Goal: Task Accomplishment & Management: Manage account settings

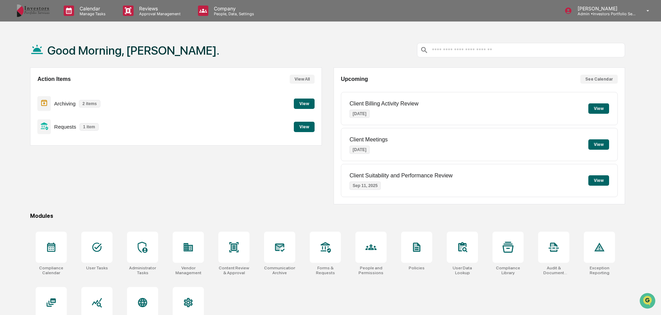
click at [141, 6] on p "Reviews" at bounding box center [159, 9] width 51 height 6
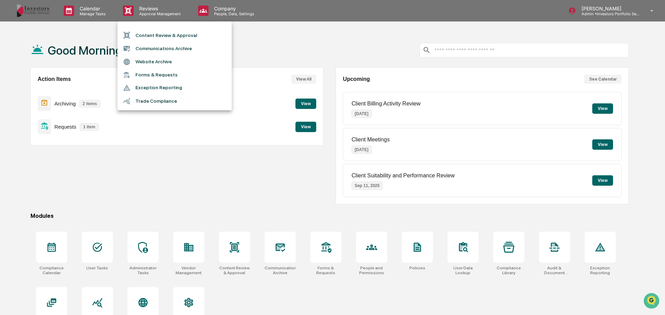
click at [160, 57] on li "Website Archive" at bounding box center [174, 61] width 114 height 13
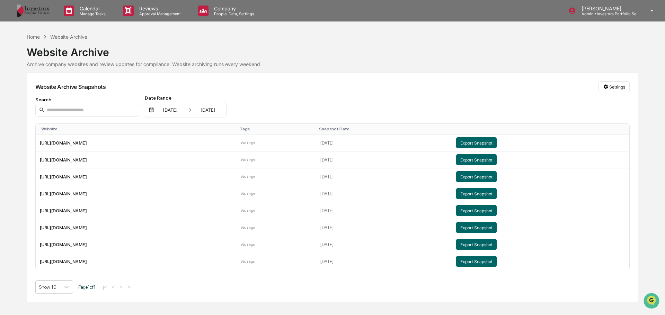
click at [136, 11] on p "Reviews" at bounding box center [159, 9] width 51 height 6
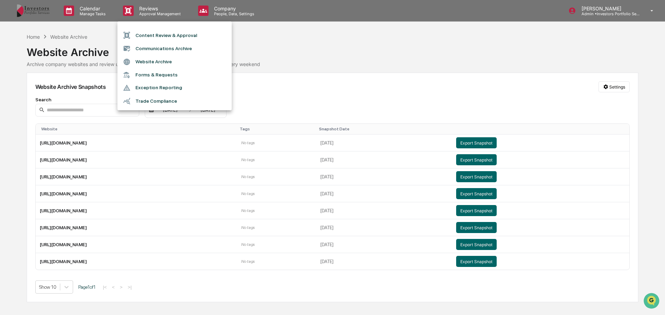
click at [165, 49] on li "Communications Archive" at bounding box center [174, 48] width 114 height 13
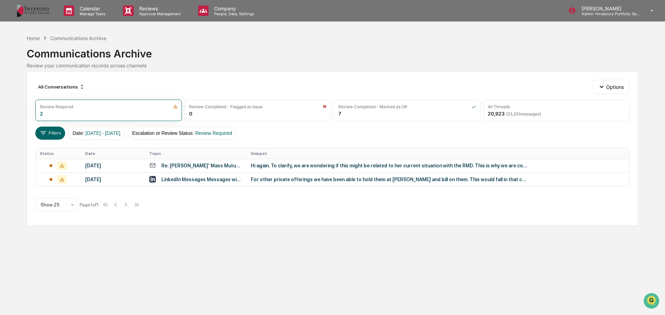
click at [282, 183] on td "For other private offerings we have been able to hold them at [PERSON_NAME] and…" at bounding box center [438, 180] width 383 height 14
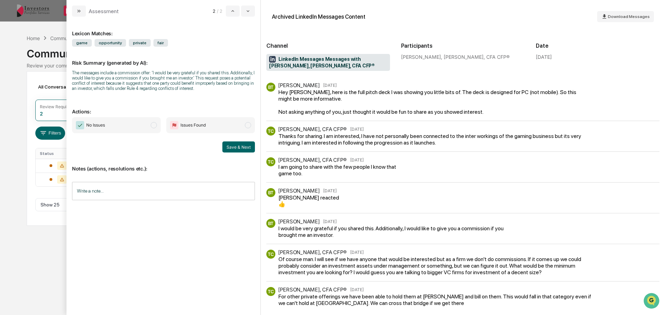
scroll to position [97, 0]
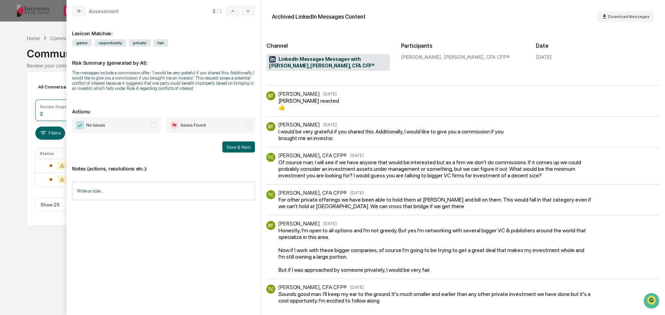
click at [137, 191] on input "Write a note..." at bounding box center [163, 191] width 183 height 18
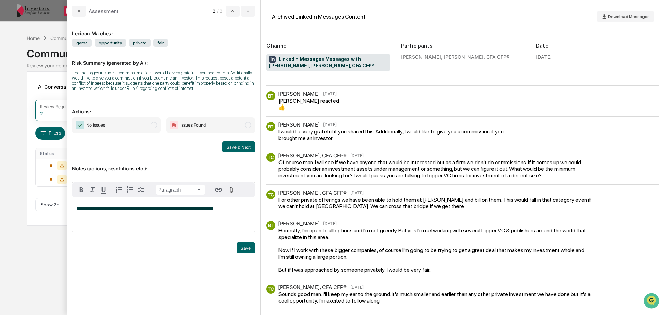
click at [249, 244] on button "Save" at bounding box center [246, 248] width 18 height 11
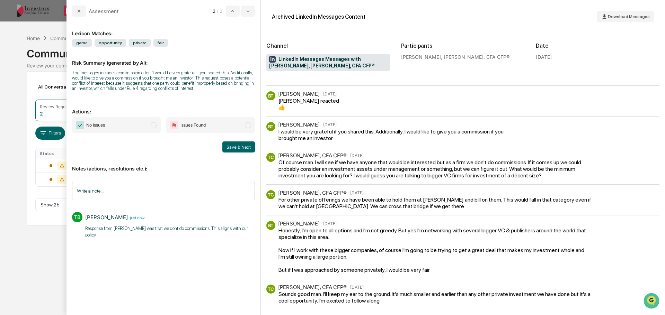
click at [240, 147] on button "Save & Next" at bounding box center [238, 147] width 33 height 11
click at [152, 128] on span "modal" at bounding box center [154, 125] width 6 height 6
click at [231, 148] on button "Save & Next" at bounding box center [238, 147] width 33 height 11
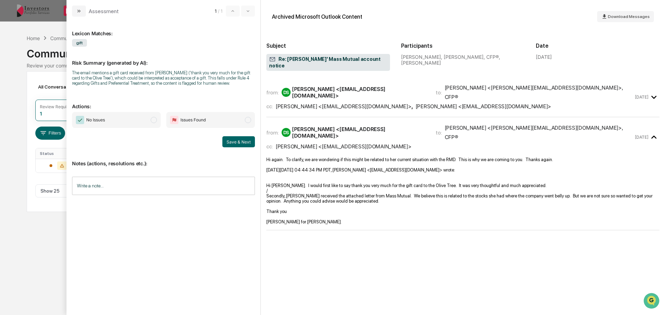
click at [11, 187] on div "Calendar Manage Tasks Reviews Approval Management Company People, Data, Setting…" at bounding box center [332, 157] width 665 height 315
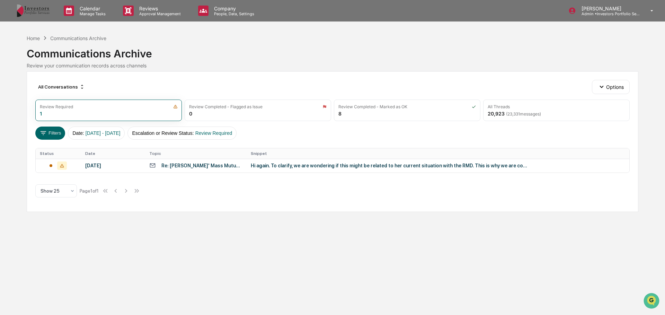
click at [518, 111] on div "20,923 ( 23,331 messages)" at bounding box center [514, 114] width 53 height 6
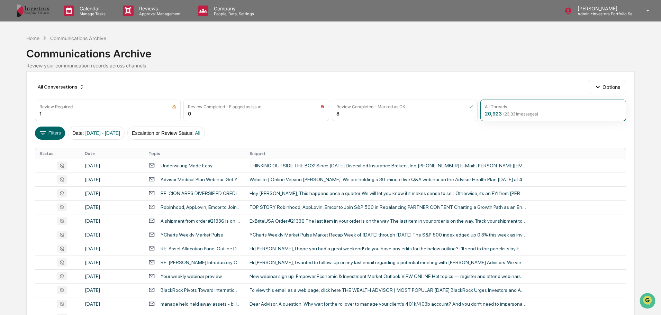
click at [170, 135] on button "Escalation or Review Status : All" at bounding box center [166, 133] width 78 height 13
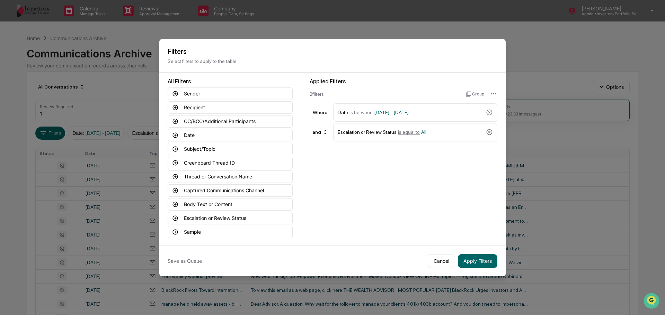
click at [437, 255] on button "Cancel" at bounding box center [441, 262] width 27 height 14
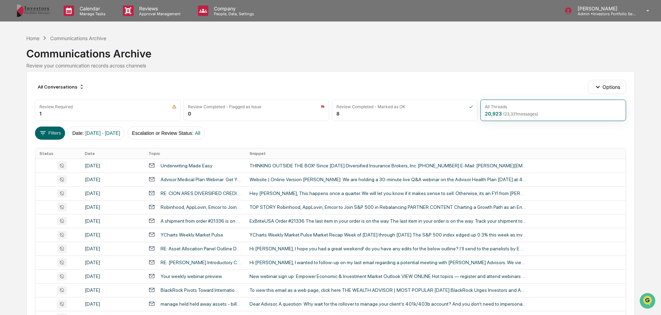
click at [622, 82] on button "Options" at bounding box center [607, 87] width 38 height 14
click at [165, 11] on p "Approval Management" at bounding box center [159, 13] width 51 height 5
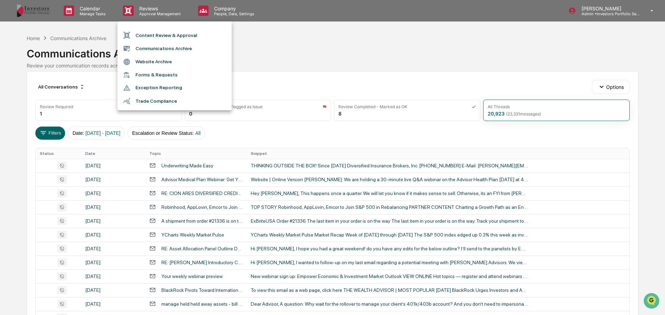
click at [273, 45] on div at bounding box center [332, 157] width 665 height 315
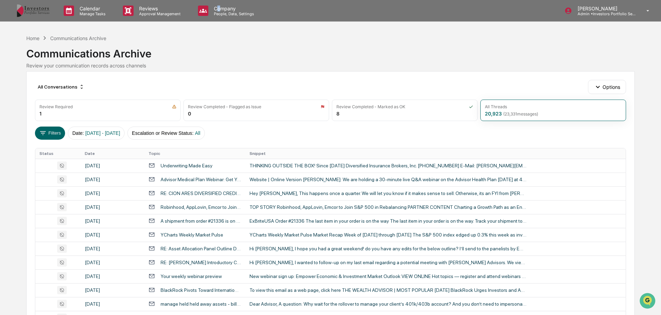
click at [220, 5] on div "Company People, Data, Settings" at bounding box center [229, 10] width 73 height 21
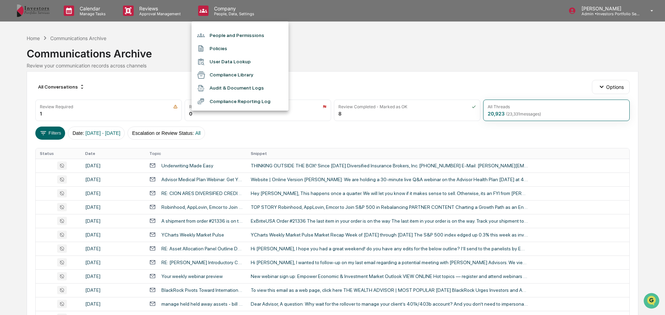
click at [80, 15] on div at bounding box center [332, 157] width 665 height 315
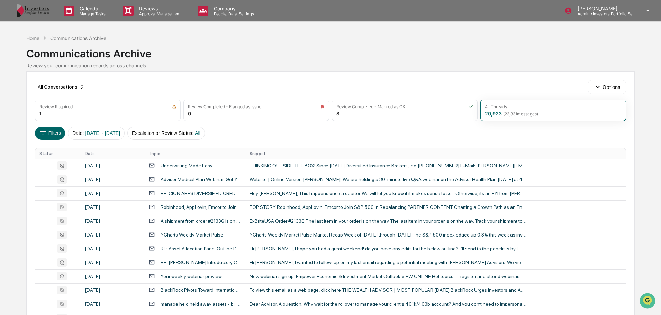
click at [610, 13] on p "Admin • Investors Portfolio Services" at bounding box center [604, 13] width 64 height 5
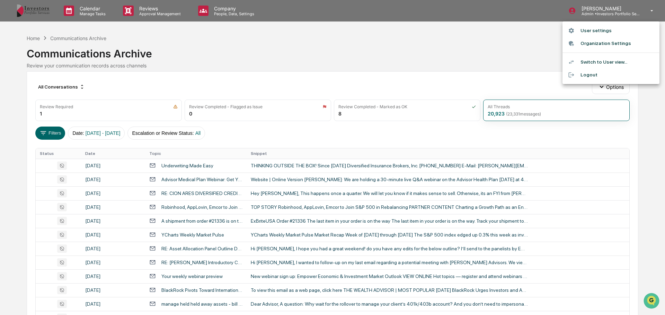
drag, startPoint x: 228, startPoint y: 33, endPoint x: 224, endPoint y: 33, distance: 4.2
click at [228, 33] on div at bounding box center [332, 157] width 665 height 315
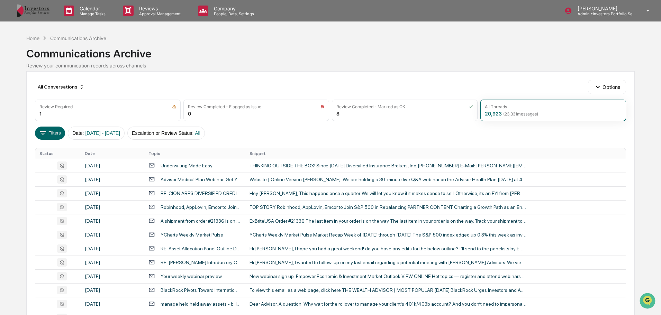
click at [37, 14] on img at bounding box center [33, 10] width 33 height 13
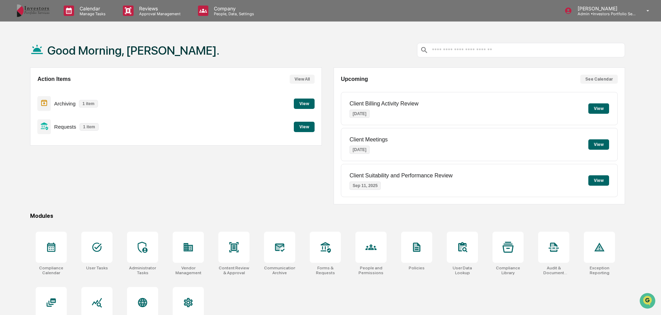
scroll to position [33, 0]
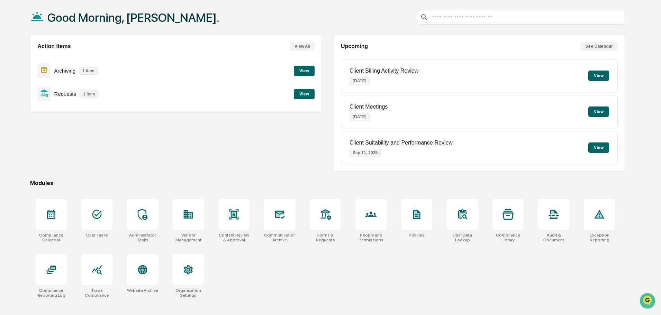
click at [365, 215] on div at bounding box center [371, 214] width 31 height 31
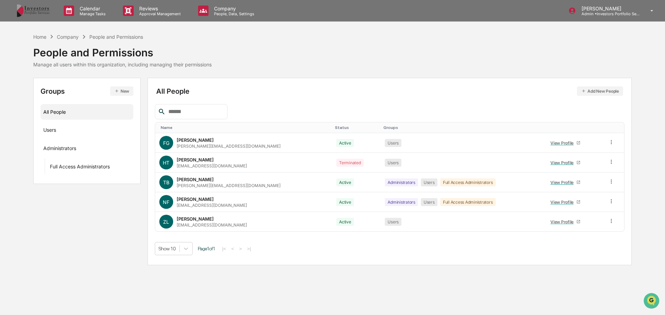
click at [169, 17] on div "Reviews Approval Management" at bounding box center [154, 10] width 75 height 21
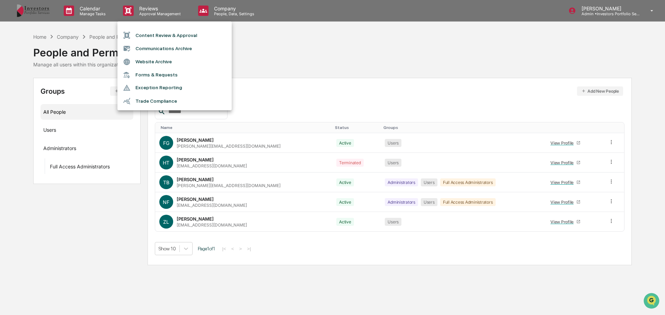
click at [170, 32] on li "Content Review & Approval" at bounding box center [174, 35] width 114 height 13
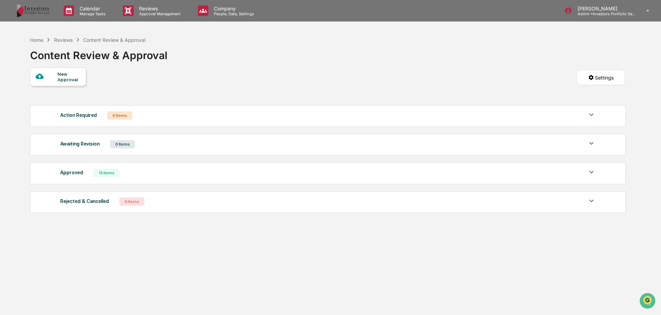
click at [584, 15] on p "Admin • Investors Portfolio Services" at bounding box center [604, 13] width 64 height 5
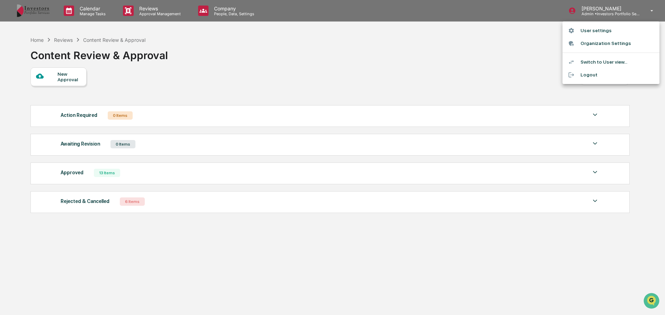
click at [607, 61] on li "Switch to User view..." at bounding box center [610, 62] width 97 height 13
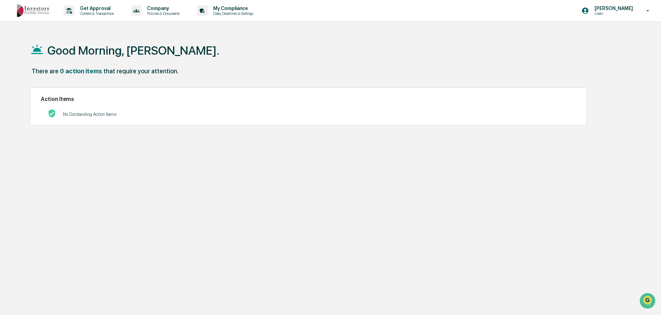
click at [245, 8] on p "My Compliance" at bounding box center [232, 9] width 49 height 6
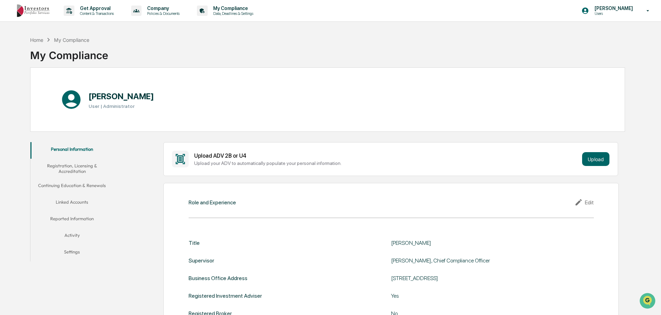
scroll to position [35, 0]
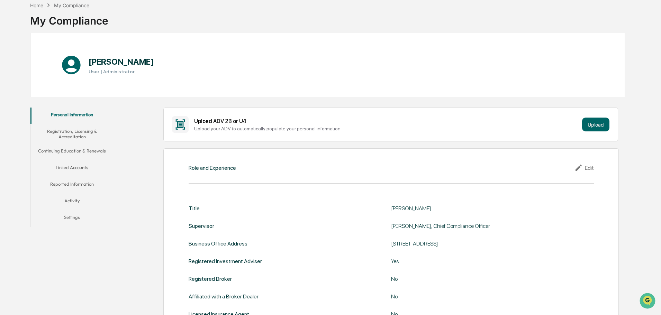
click at [75, 173] on button "Linked Accounts" at bounding box center [71, 169] width 83 height 17
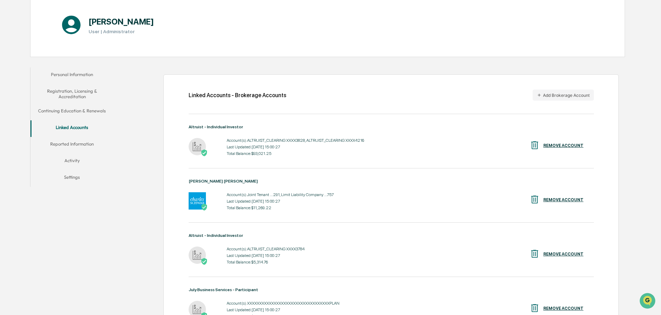
scroll to position [193, 0]
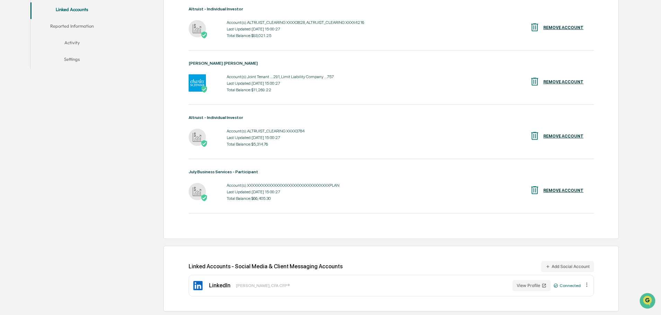
click at [580, 270] on button "Add Social Account" at bounding box center [568, 266] width 53 height 11
click at [567, 266] on button "Add Social Account" at bounding box center [568, 266] width 53 height 11
click at [552, 270] on button "Add Social Account" at bounding box center [568, 266] width 53 height 11
click at [578, 263] on button "Add Social Account" at bounding box center [568, 266] width 53 height 11
click at [577, 263] on button "Add Social Account" at bounding box center [568, 266] width 53 height 11
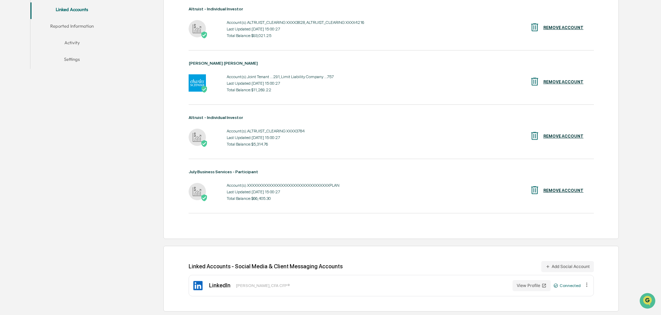
click at [577, 263] on button "Add Social Account" at bounding box center [568, 266] width 53 height 11
click at [560, 268] on button "Add Social Account" at bounding box center [568, 266] width 53 height 11
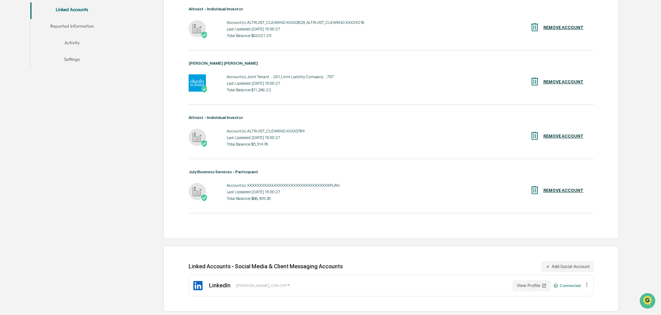
click at [560, 268] on button "Add Social Account" at bounding box center [568, 266] width 53 height 11
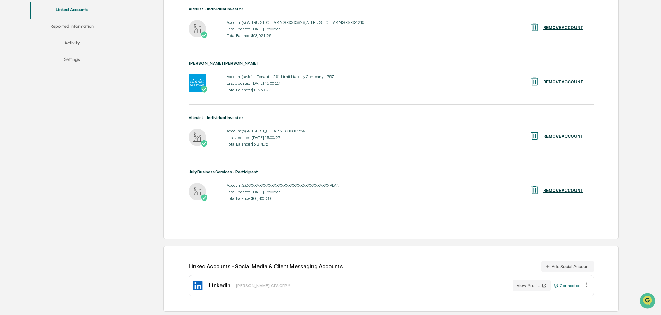
click at [560, 268] on button "Add Social Account" at bounding box center [568, 266] width 53 height 11
click at [559, 271] on button "Add Social Account" at bounding box center [568, 266] width 53 height 11
click at [576, 265] on button "Add Social Account" at bounding box center [568, 266] width 53 height 11
click at [572, 270] on button "Add Social Account" at bounding box center [568, 266] width 53 height 11
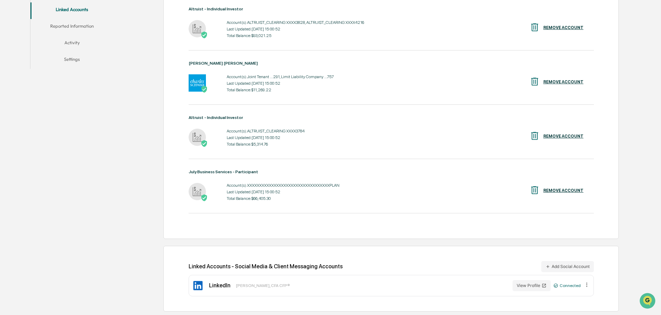
click at [572, 270] on button "Add Social Account" at bounding box center [568, 266] width 53 height 11
click at [571, 288] on div "Connected" at bounding box center [567, 286] width 27 height 5
click at [581, 285] on div "Connected" at bounding box center [567, 286] width 27 height 5
click at [587, 285] on icon at bounding box center [587, 285] width 1 height 4
click at [589, 280] on div "LinkedIn Tom Bowman, CFA CFP® View Profile Connected Remove" at bounding box center [392, 285] width 406 height 21
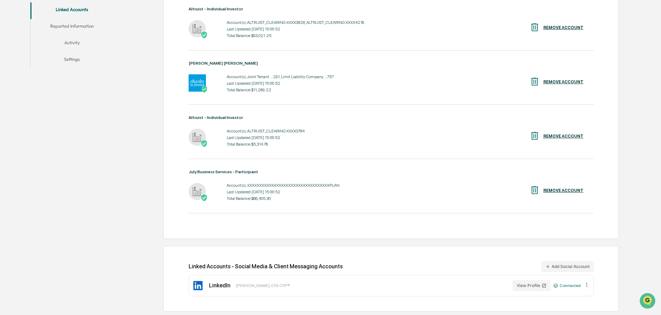
click at [590, 271] on button "Add Social Account" at bounding box center [568, 266] width 53 height 11
click at [589, 269] on button "Add Social Account" at bounding box center [568, 266] width 53 height 11
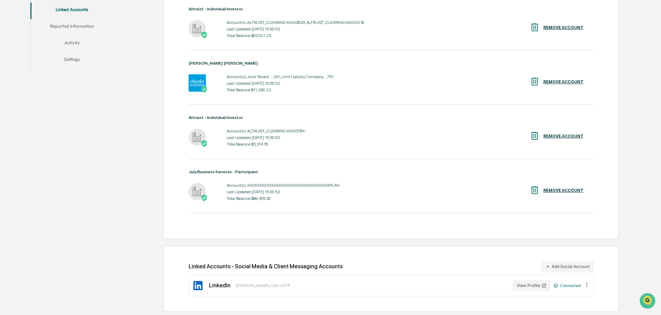
click at [589, 269] on button "Add Social Account" at bounding box center [568, 266] width 53 height 11
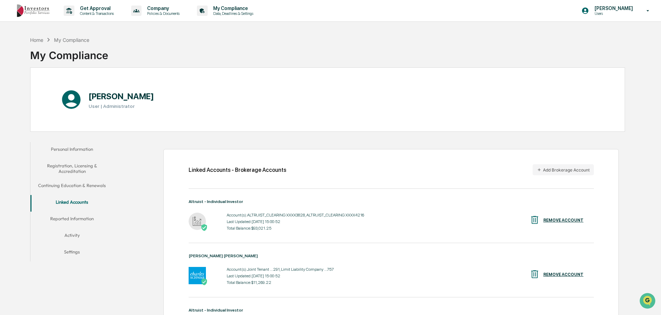
click at [639, 14] on div "Thomas Bowman Users" at bounding box center [618, 10] width 87 height 21
click at [239, 7] on div at bounding box center [332, 157] width 665 height 315
click at [239, 7] on body "Get Approval Content & Transactions Company Policies & Documents My Compliance …" at bounding box center [330, 254] width 661 height 508
click at [239, 11] on p "Data, Deadlines & Settings" at bounding box center [232, 13] width 49 height 5
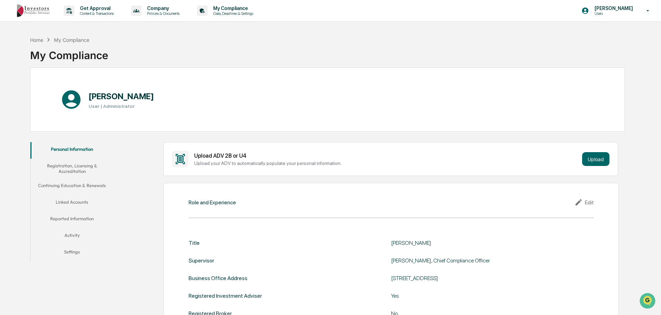
click at [161, 14] on p "Policies & Documents" at bounding box center [163, 13] width 42 height 5
click at [92, 14] on div at bounding box center [332, 157] width 665 height 315
click at [90, 10] on p "Get Approval" at bounding box center [95, 9] width 43 height 6
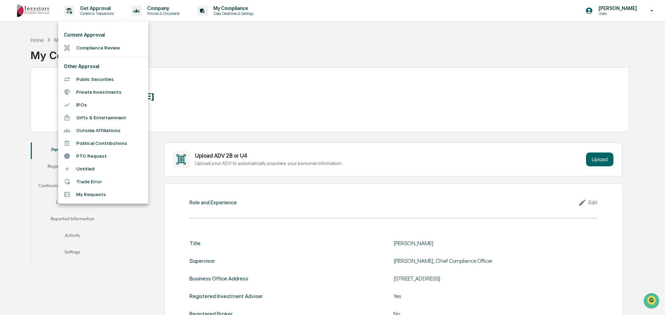
click at [138, 10] on div at bounding box center [332, 157] width 665 height 315
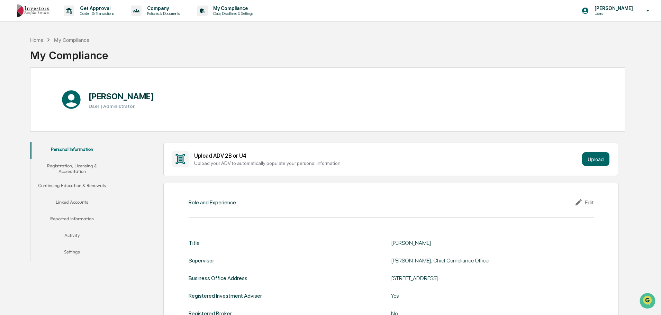
click at [138, 10] on div at bounding box center [330, 157] width 661 height 315
click at [138, 10] on icon at bounding box center [136, 11] width 11 height 11
click at [156, 35] on li "Policy Document Library" at bounding box center [173, 35] width 90 height 13
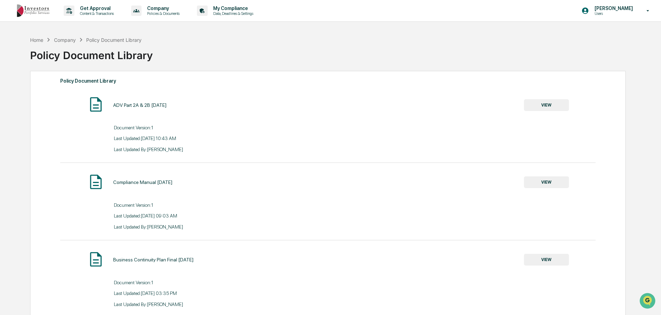
click at [246, 6] on p "My Compliance" at bounding box center [232, 9] width 49 height 6
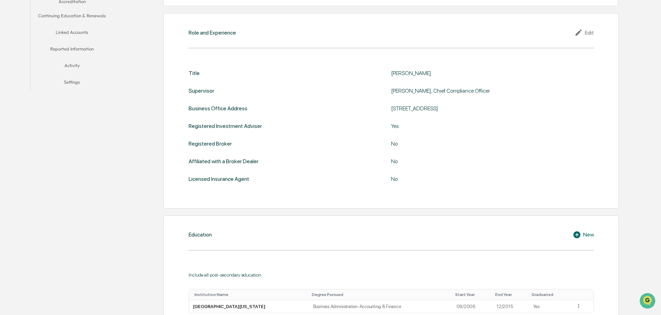
scroll to position [35, 0]
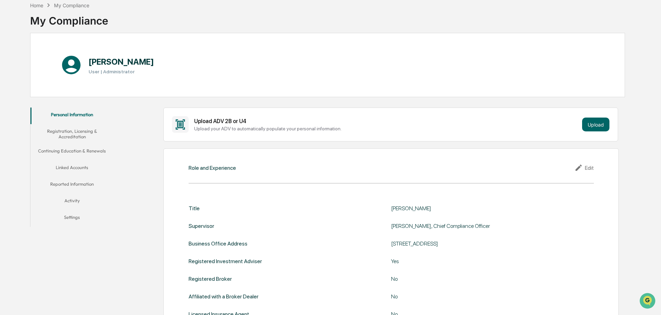
click at [85, 164] on button "Linked Accounts" at bounding box center [71, 169] width 83 height 17
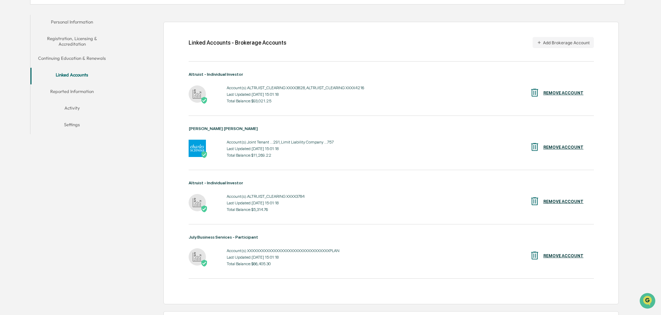
scroll to position [193, 0]
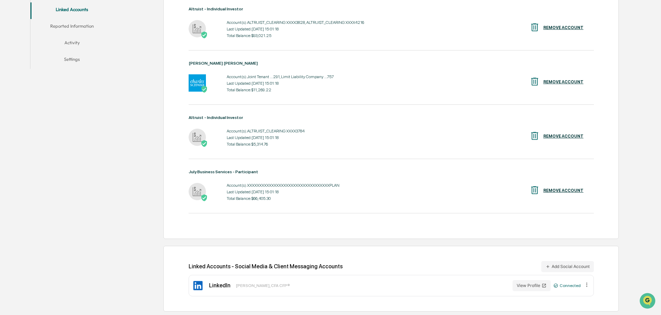
click at [571, 266] on button "Add Social Account" at bounding box center [568, 266] width 53 height 11
click at [568, 268] on button "Add Social Account" at bounding box center [568, 266] width 53 height 11
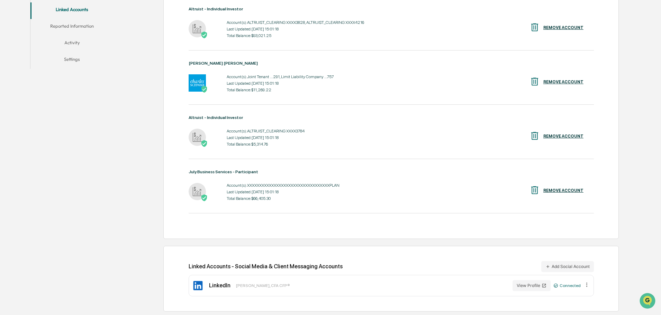
click at [568, 268] on button "Add Social Account" at bounding box center [568, 266] width 53 height 11
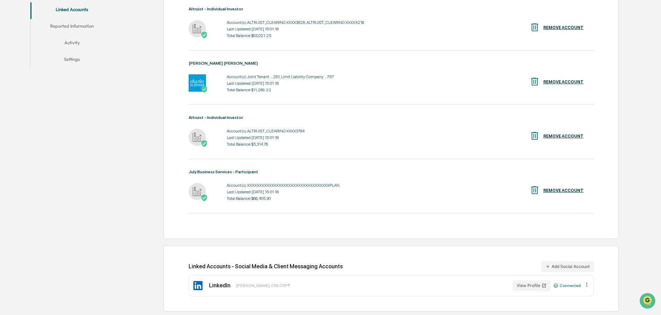
click at [568, 268] on button "Add Social Account" at bounding box center [568, 266] width 53 height 11
click at [554, 268] on button "Add Social Account" at bounding box center [568, 266] width 53 height 11
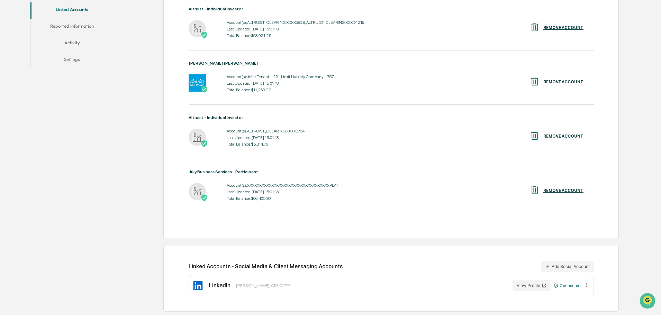
click at [554, 268] on button "Add Social Account" at bounding box center [568, 266] width 53 height 11
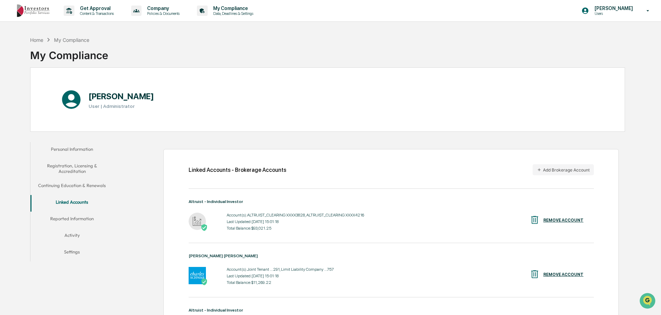
click at [612, 7] on p "[PERSON_NAME]" at bounding box center [612, 9] width 47 height 6
click at [603, 35] on li "Switch to Admin view..." at bounding box center [610, 35] width 97 height 13
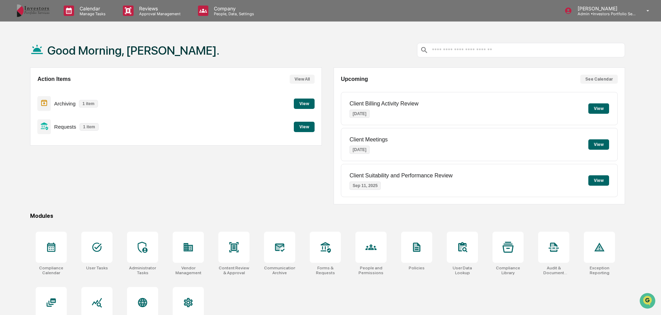
click at [604, 12] on p "Admin • Investors Portfolio Services" at bounding box center [604, 13] width 64 height 5
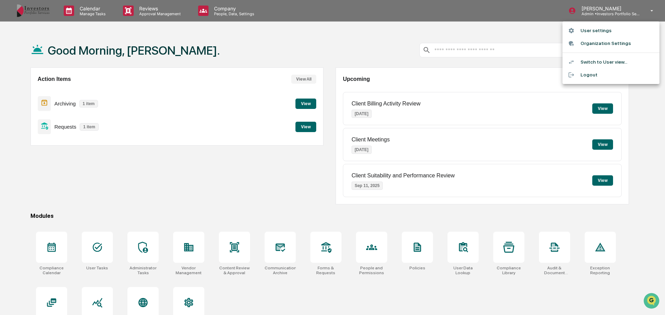
click at [591, 62] on li "Switch to User view..." at bounding box center [610, 62] width 97 height 13
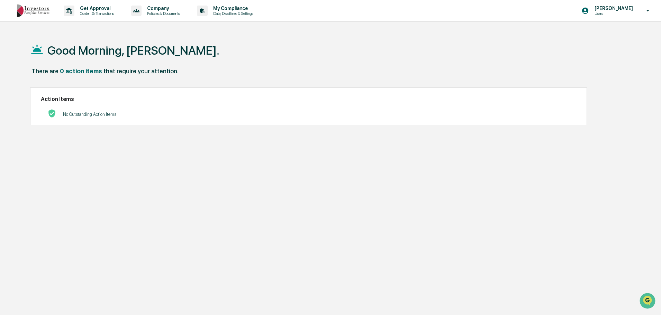
click at [154, 12] on p "Policies & Documents" at bounding box center [163, 13] width 42 height 5
click at [232, 12] on div at bounding box center [332, 157] width 665 height 315
click at [250, 13] on p "Data, Deadlines & Settings" at bounding box center [232, 13] width 49 height 5
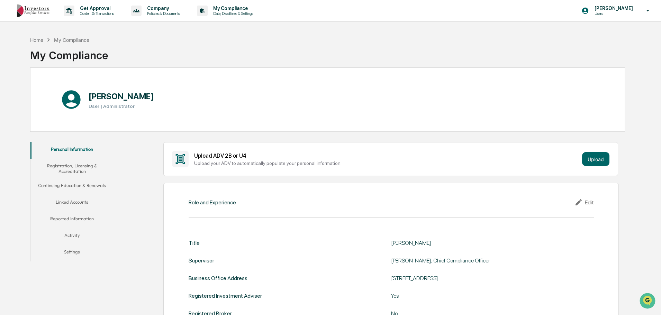
click at [82, 199] on button "Linked Accounts" at bounding box center [71, 203] width 83 height 17
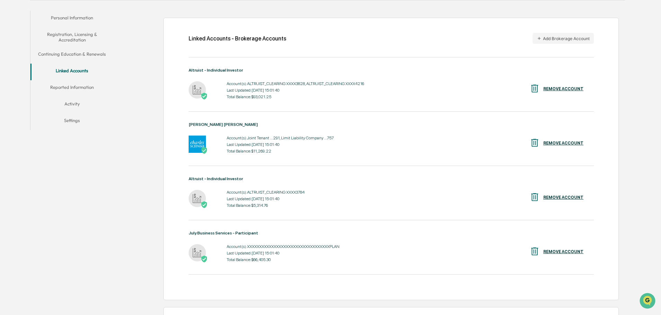
scroll to position [193, 0]
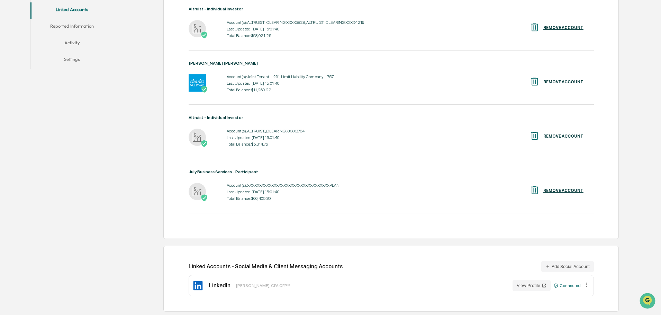
click at [585, 265] on button "Add Social Account" at bounding box center [568, 266] width 53 height 11
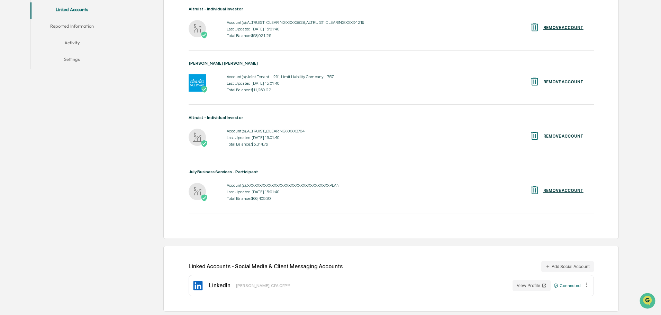
click at [584, 265] on button "Add Social Account" at bounding box center [568, 266] width 53 height 11
click at [566, 267] on button "Add Social Account" at bounding box center [568, 266] width 53 height 11
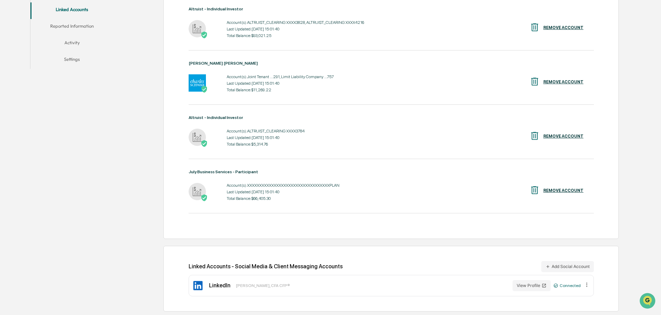
click at [566, 267] on button "Add Social Account" at bounding box center [568, 266] width 53 height 11
drag, startPoint x: 566, startPoint y: 267, endPoint x: 543, endPoint y: 266, distance: 22.9
click at [565, 267] on button "Add Social Account" at bounding box center [568, 266] width 53 height 11
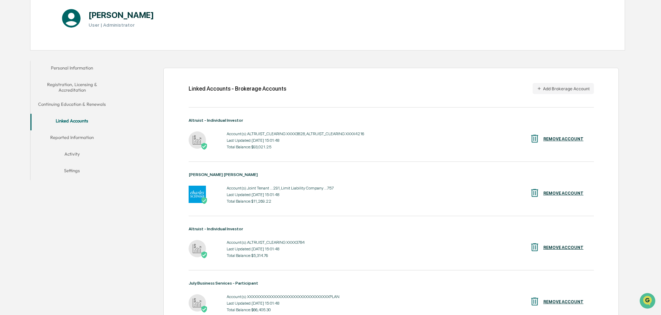
scroll to position [193, 0]
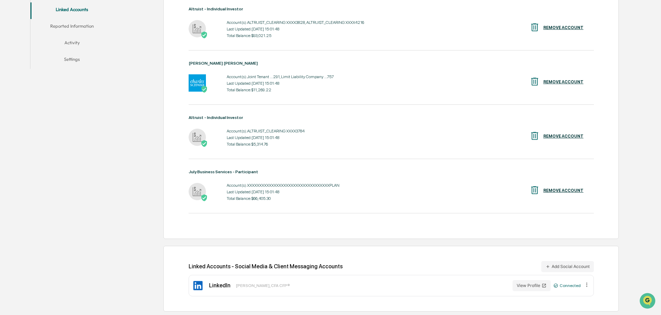
click at [558, 268] on button "Add Social Account" at bounding box center [568, 266] width 53 height 11
click at [559, 268] on button "Add Social Account" at bounding box center [568, 266] width 53 height 11
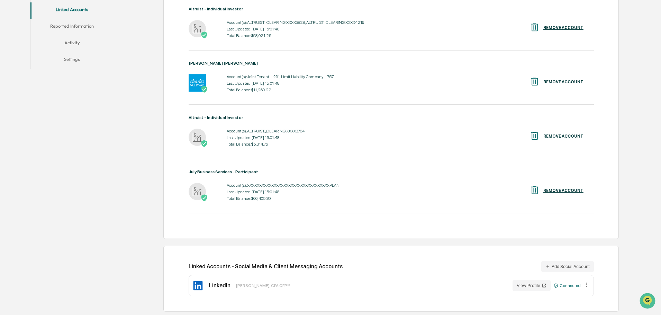
click at [644, 304] on icon "Open customer support" at bounding box center [648, 309] width 16 height 16
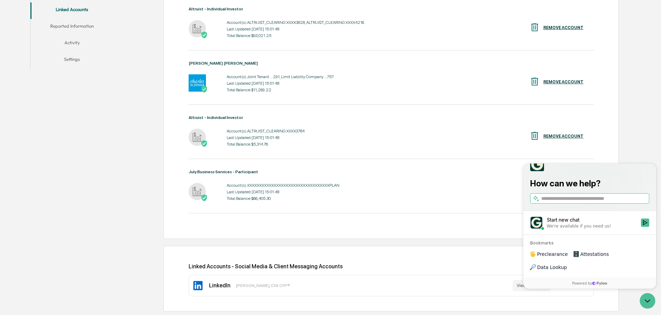
click at [597, 203] on input "search" at bounding box center [595, 198] width 107 height 7
type input "**********"
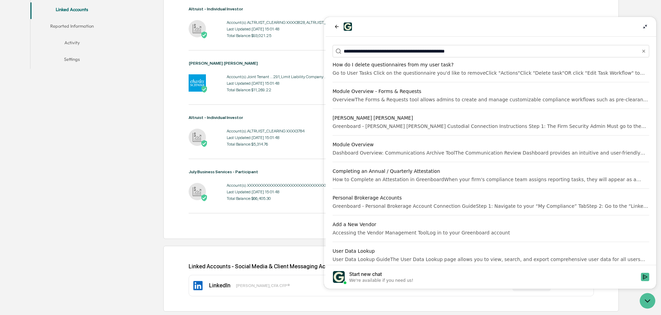
scroll to position [0, 0]
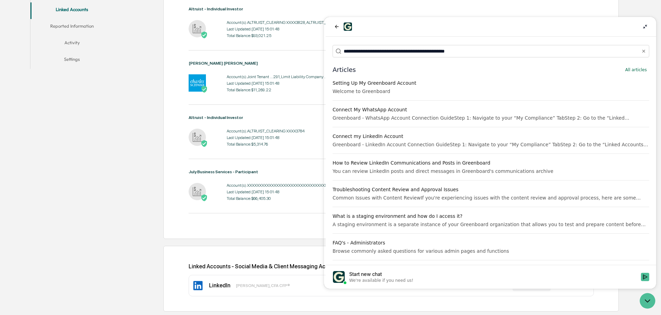
click at [385, 136] on div "Connect my LinkedIn Account" at bounding box center [491, 136] width 317 height 7
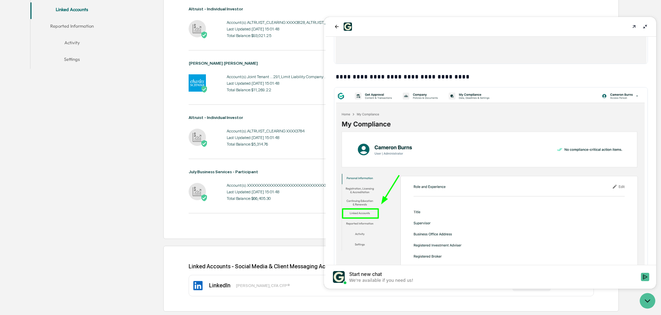
scroll to position [81, 0]
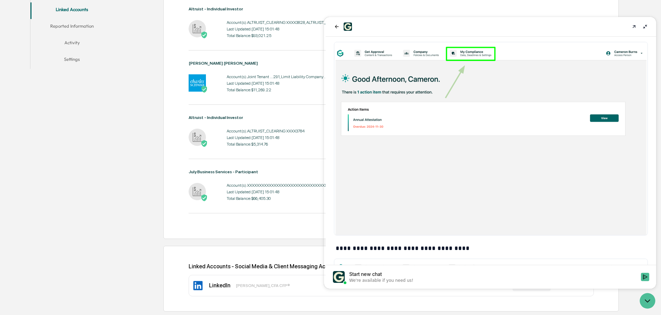
click at [652, 12] on div "Home My Compliance My Compliance Thomas Bowman User | Administrator Personal In…" at bounding box center [330, 77] width 661 height 475
click at [648, 25] on icon at bounding box center [645, 27] width 4 height 4
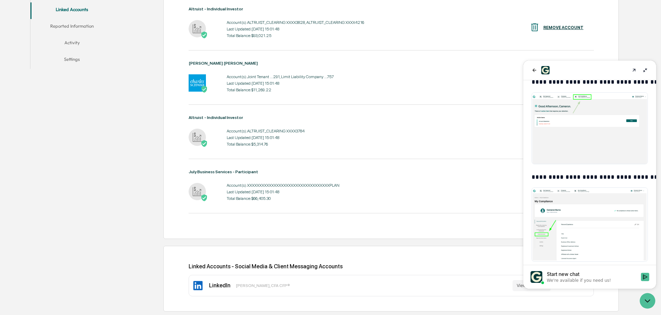
scroll to position [114, 0]
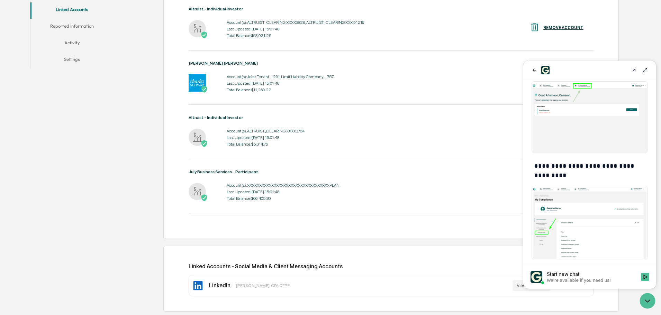
click at [650, 68] on div at bounding box center [590, 71] width 133 height 20
click at [648, 47] on div "Home My Compliance My Compliance Thomas Bowman User | Administrator Personal In…" at bounding box center [330, 77] width 661 height 475
click at [535, 71] on icon "back" at bounding box center [535, 71] width 6 height 6
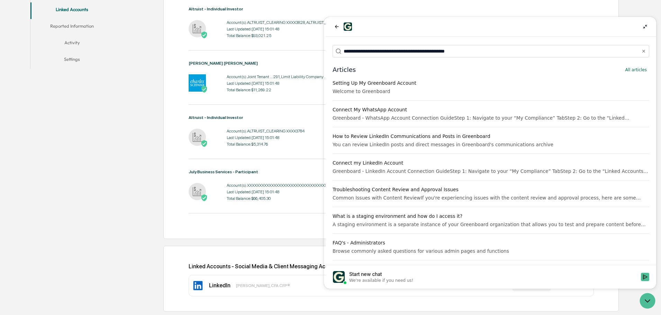
drag, startPoint x: 651, startPoint y: 303, endPoint x: 648, endPoint y: 303, distance: 3.5
click at [651, 303] on icon "Open customer support" at bounding box center [648, 302] width 16 height 16
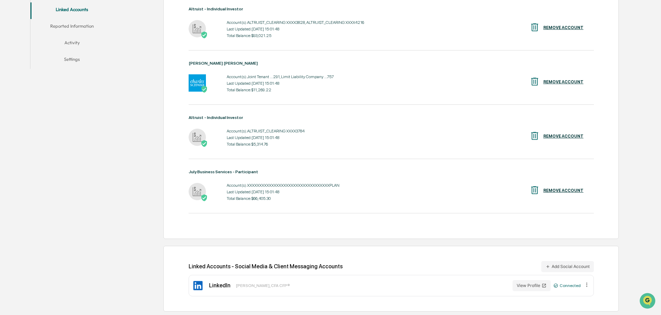
click at [580, 263] on button "Add Social Account" at bounding box center [568, 266] width 53 height 11
click at [576, 269] on button "Add Social Account" at bounding box center [568, 266] width 53 height 11
click at [575, 269] on button "Add Social Account" at bounding box center [568, 266] width 53 height 11
click at [575, 270] on button "Add Social Account" at bounding box center [568, 266] width 53 height 11
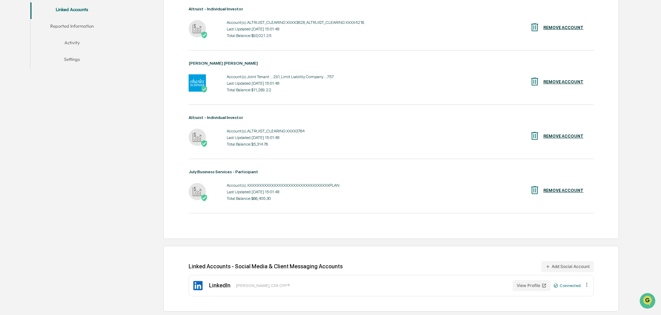
click at [575, 270] on button "Add Social Account" at bounding box center [568, 266] width 53 height 11
drag, startPoint x: 448, startPoint y: 260, endPoint x: 447, endPoint y: 287, distance: 27.7
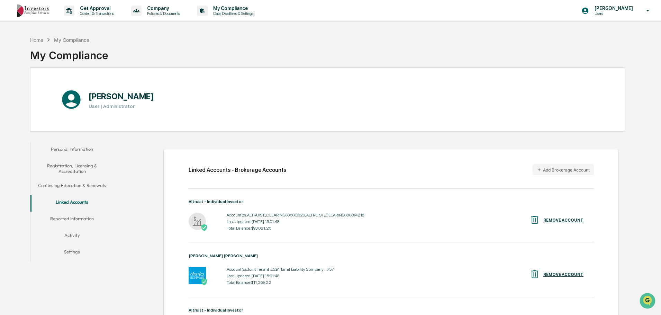
scroll to position [193, 0]
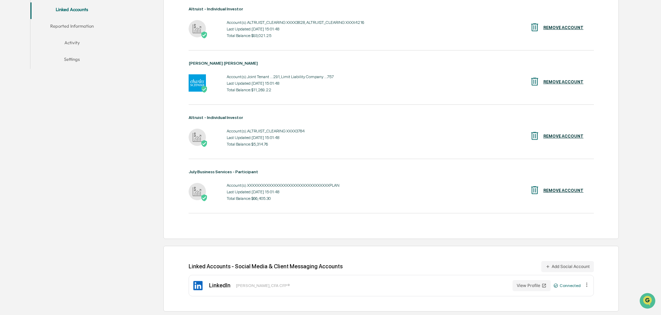
click at [567, 267] on button "Add Social Account" at bounding box center [568, 266] width 53 height 11
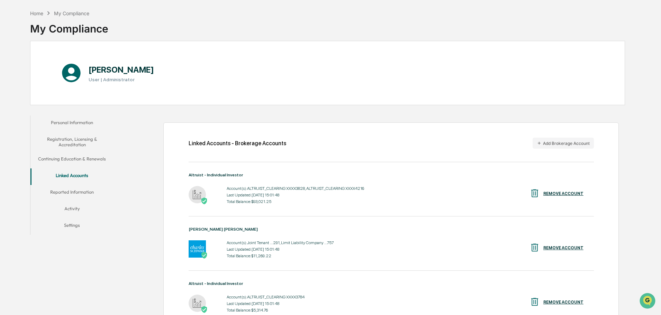
scroll to position [0, 0]
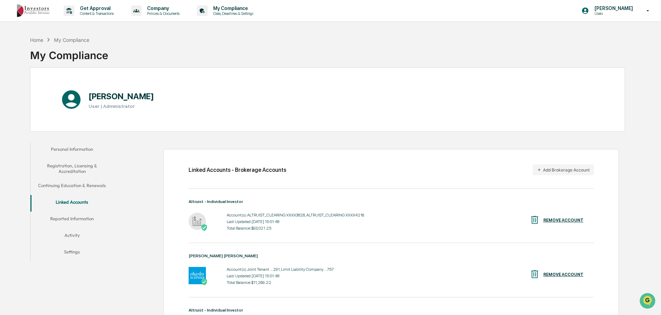
click at [595, 7] on p "[PERSON_NAME]" at bounding box center [612, 9] width 47 height 6
click at [598, 36] on li "Switch to Admin view..." at bounding box center [610, 35] width 97 height 13
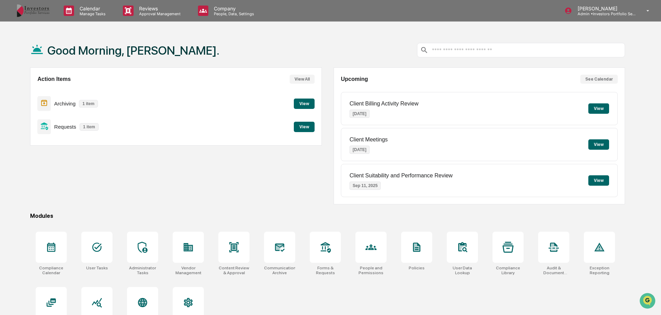
click at [493, 52] on input "text" at bounding box center [526, 50] width 191 height 7
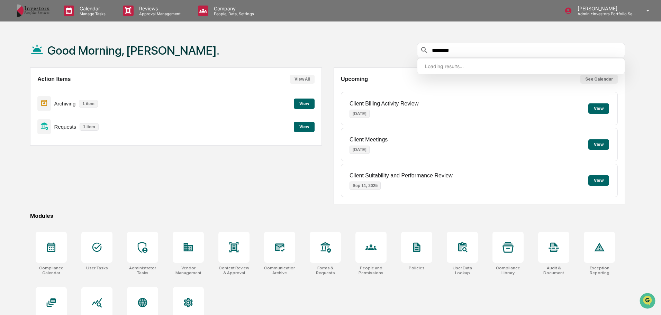
type input "********"
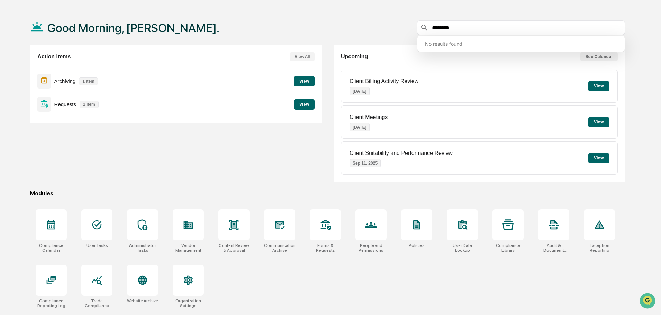
scroll to position [33, 0]
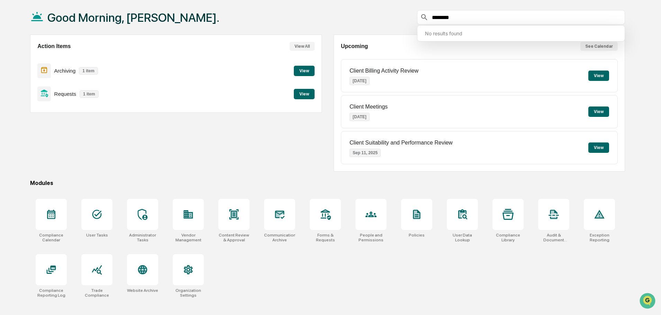
click at [650, 303] on icon "Open customer support" at bounding box center [648, 309] width 16 height 16
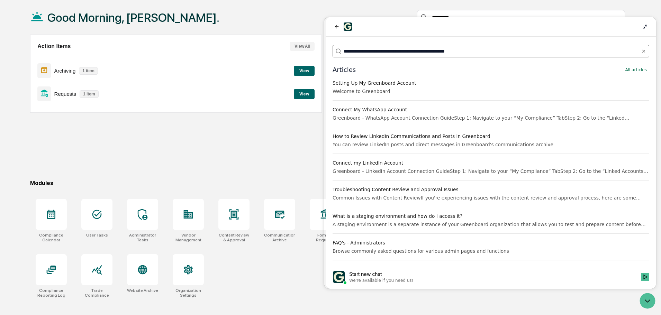
click at [441, 48] on input "**********" at bounding box center [491, 51] width 294 height 7
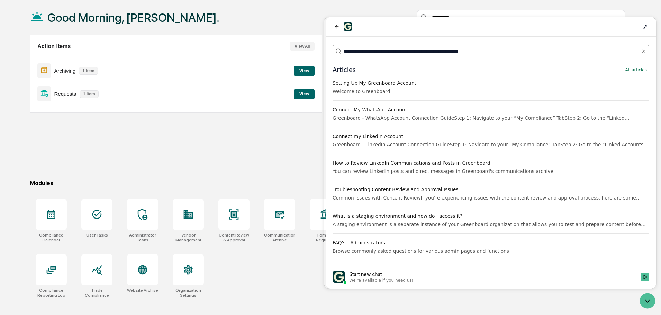
drag, startPoint x: 520, startPoint y: 50, endPoint x: 136, endPoint y: 31, distance: 384.1
click at [326, 31] on html "**********" at bounding box center [491, 153] width 331 height 272
type input "********"
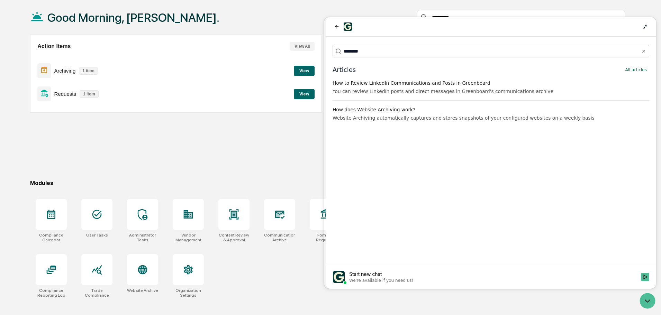
click at [402, 85] on div "How to Review LinkedIn Communications and Posts in Greenboard" at bounding box center [491, 83] width 317 height 7
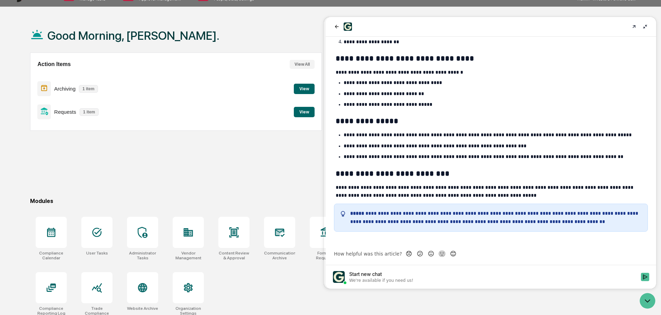
scroll to position [0, 0]
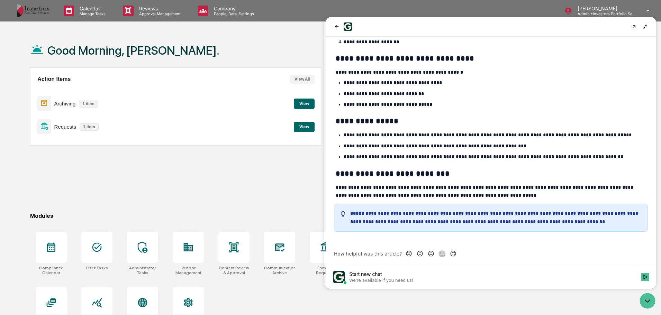
click at [646, 299] on icon "Open customer support" at bounding box center [648, 302] width 16 height 16
